Goal: Ask a question: Seek information or help from site administrators or community

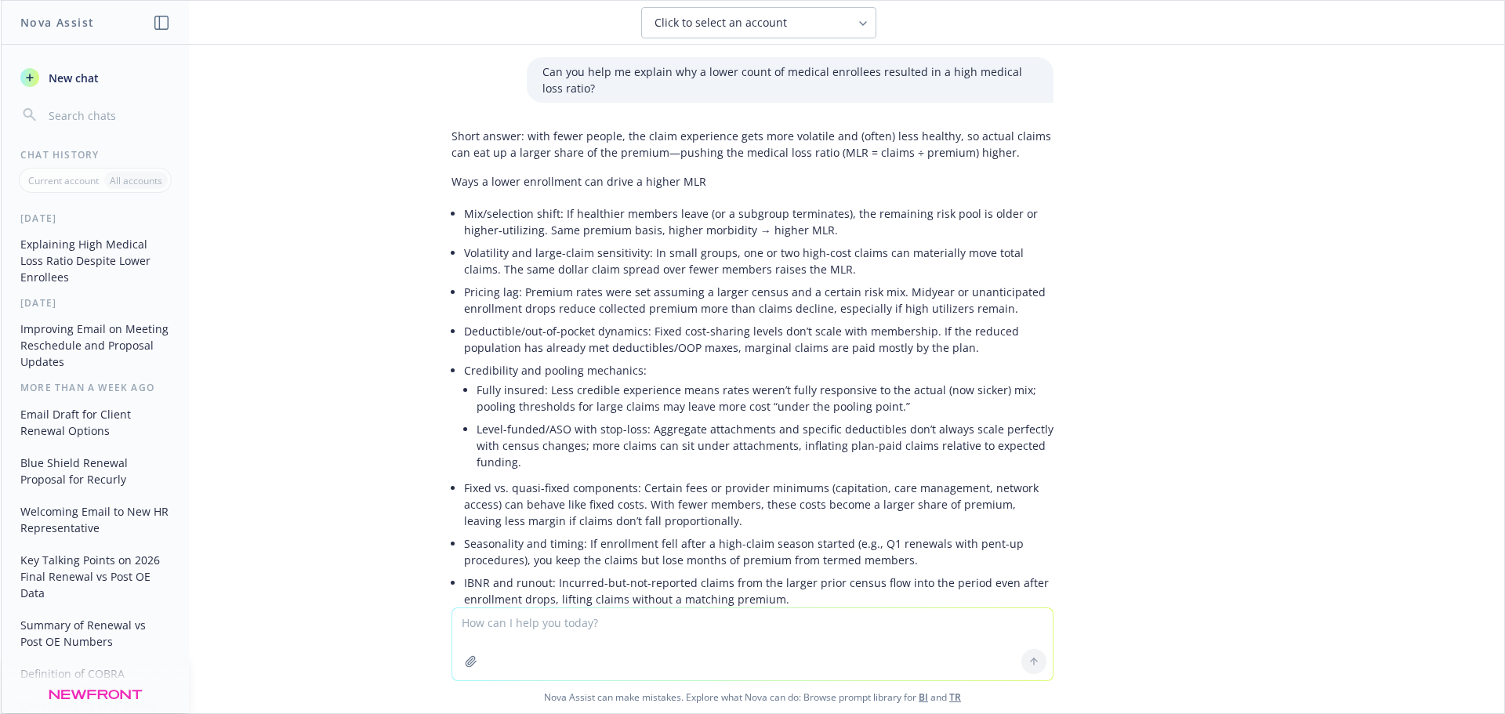
scroll to position [237, 0]
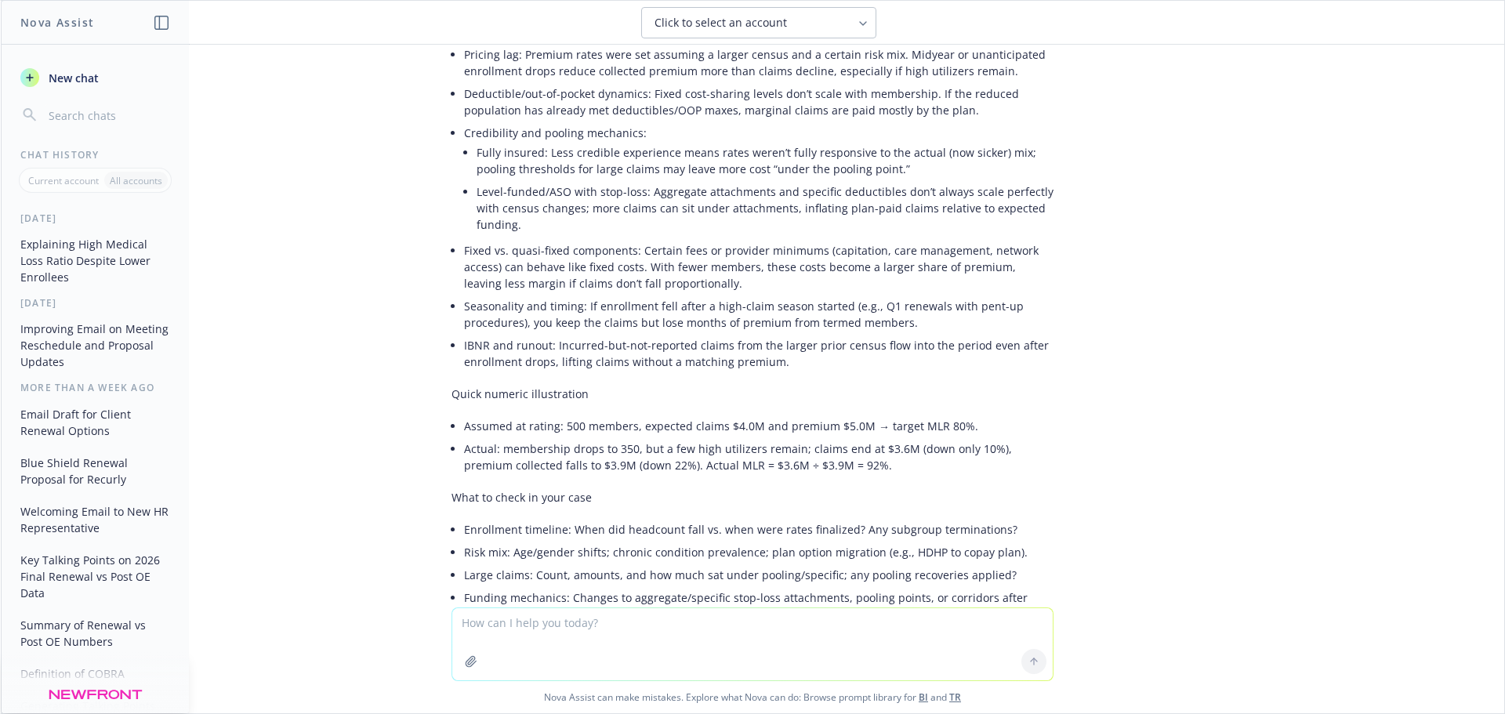
click at [599, 629] on textarea at bounding box center [752, 644] width 600 height 72
type textarea "How can a company use monthly claims data to their advantage?"
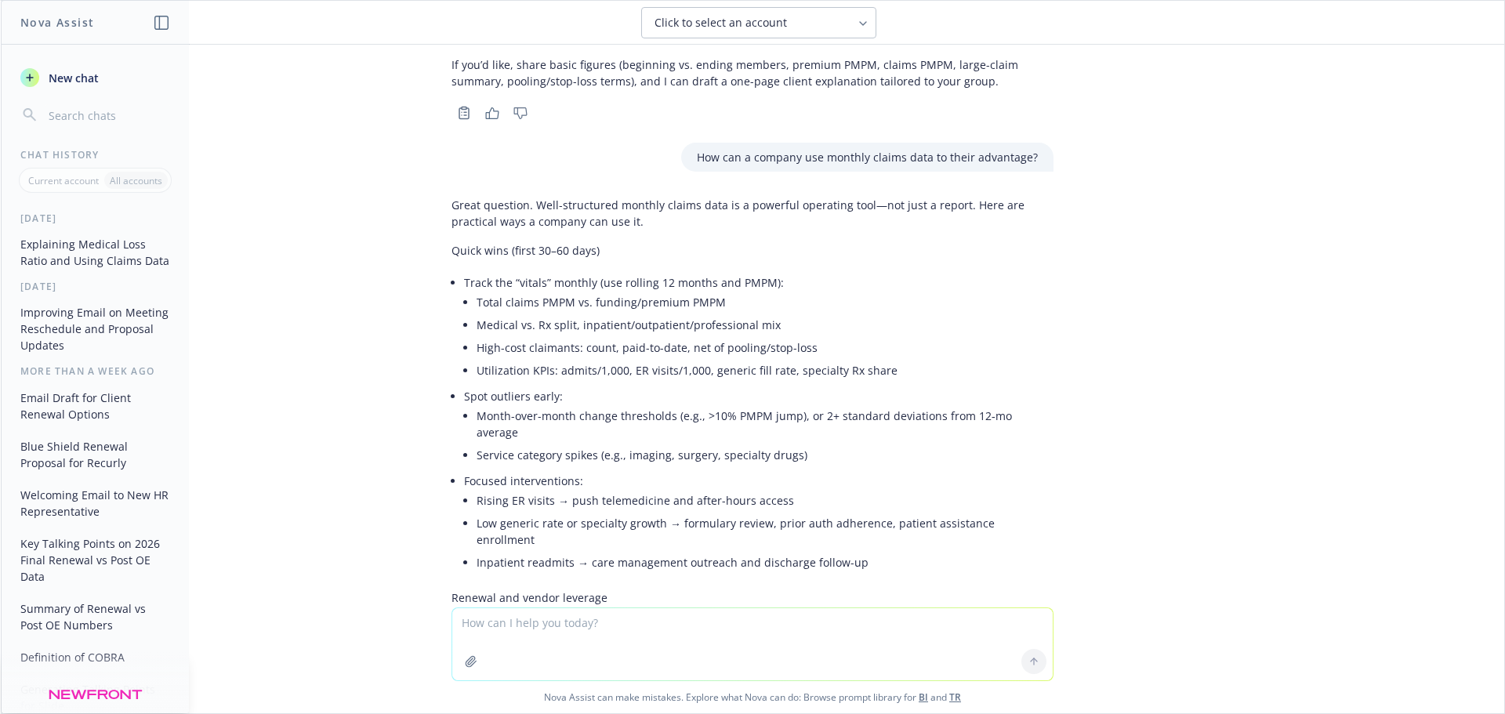
scroll to position [992, 0]
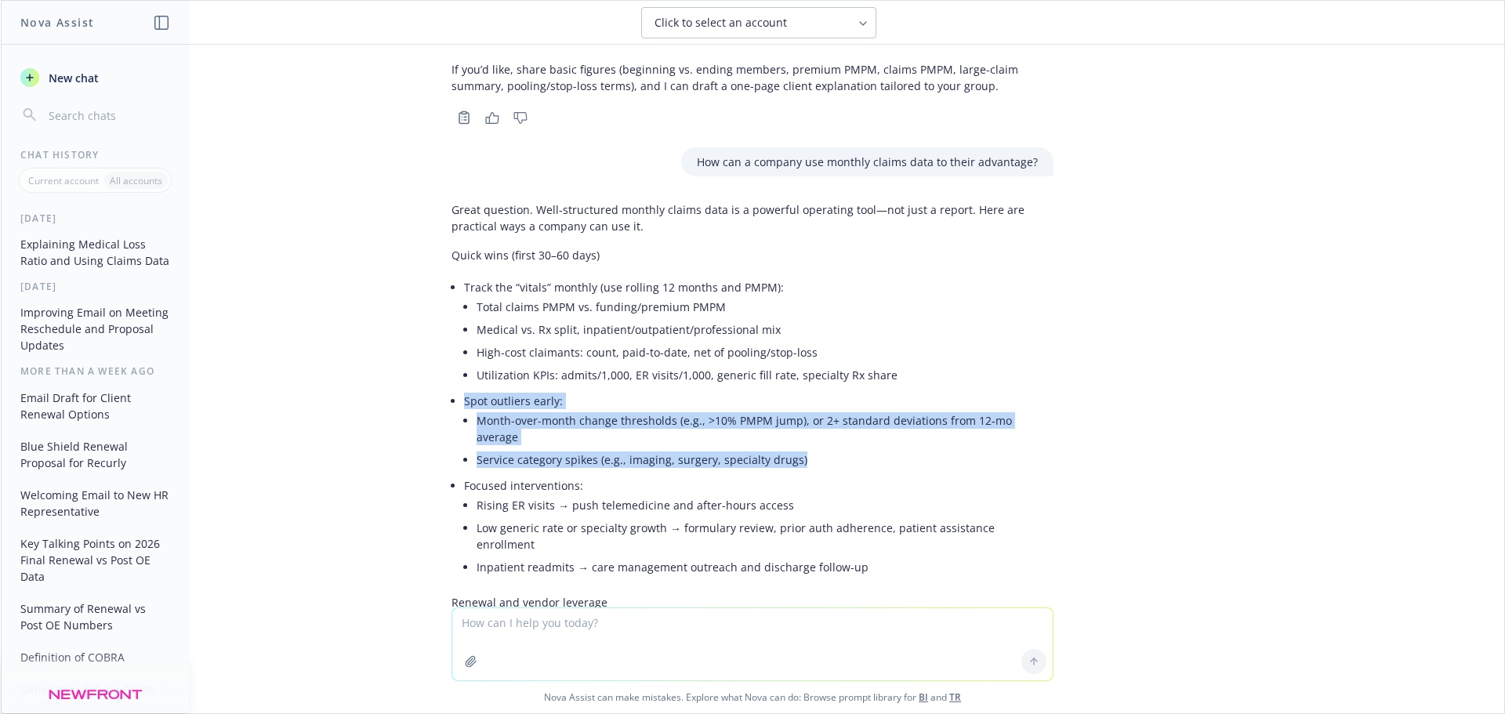
drag, startPoint x: 800, startPoint y: 443, endPoint x: 449, endPoint y: 400, distance: 353.7
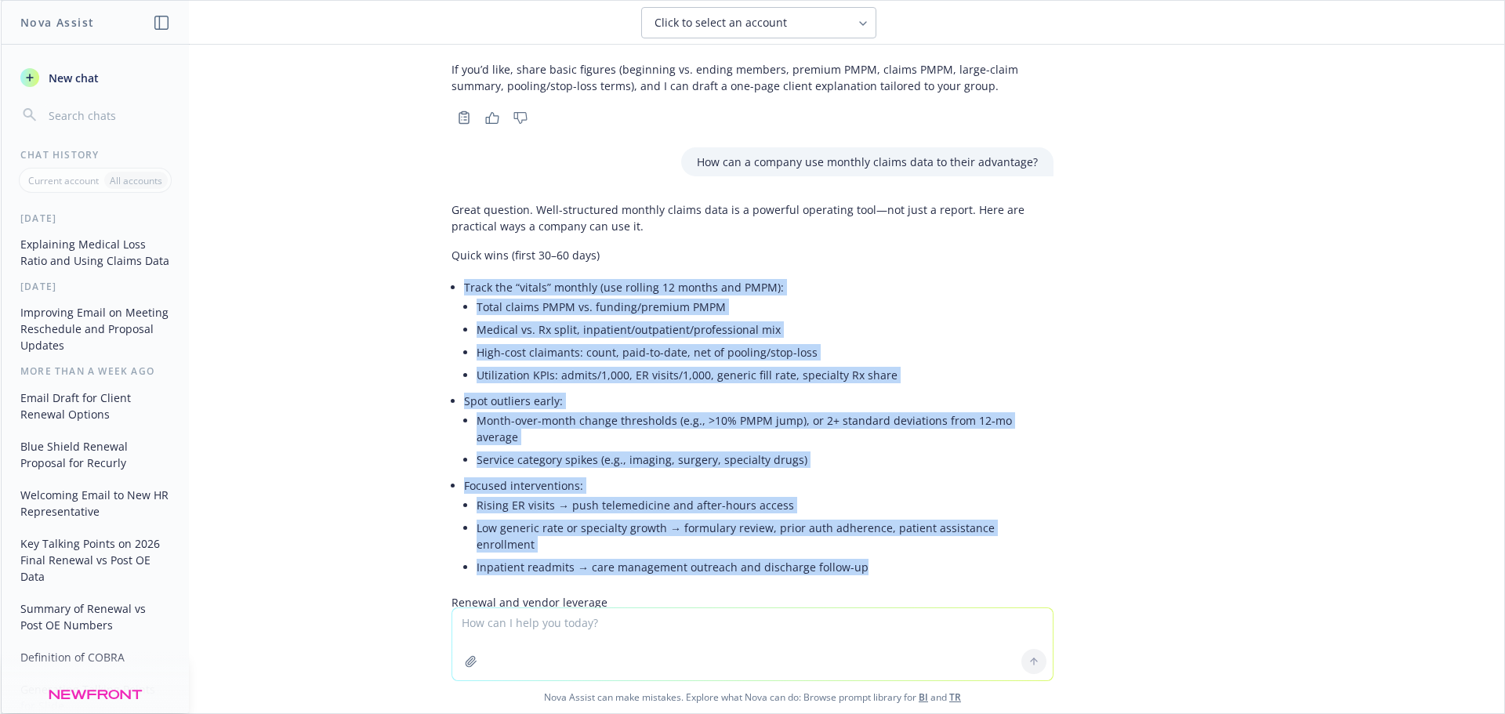
drag, startPoint x: 850, startPoint y: 536, endPoint x: 455, endPoint y: 288, distance: 466.9
click at [464, 288] on ul "Track the “vitals” monthly (use rolling 12 months and PMPM): Total claims PMPM …" at bounding box center [758, 429] width 589 height 306
copy ul "Track the “vitals” monthly (use rolling 12 months and PMPM): Total claims PMPM …"
